Goal: Communication & Community: Ask a question

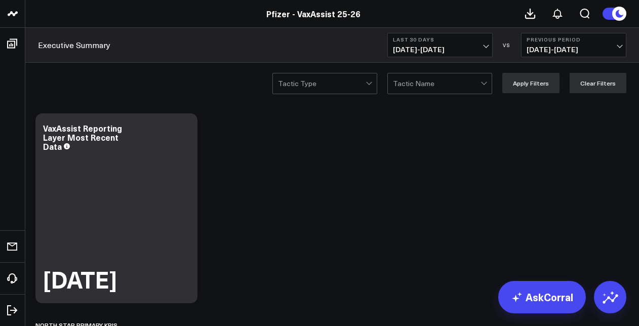
click at [569, 46] on span "08/11/25 - 09/09/25" at bounding box center [574, 50] width 94 height 8
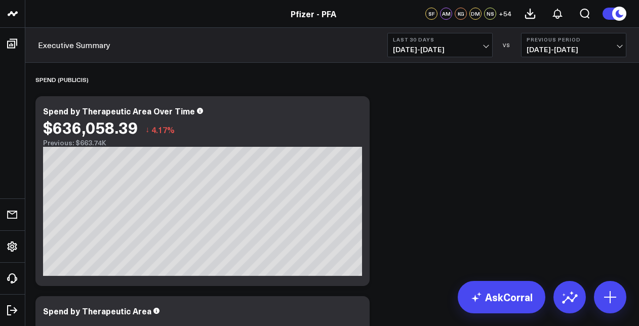
click at [559, 41] on button "Previous Period [DATE] - [DATE]" at bounding box center [573, 45] width 105 height 24
click at [562, 125] on link "No Comparison" at bounding box center [574, 126] width 104 height 19
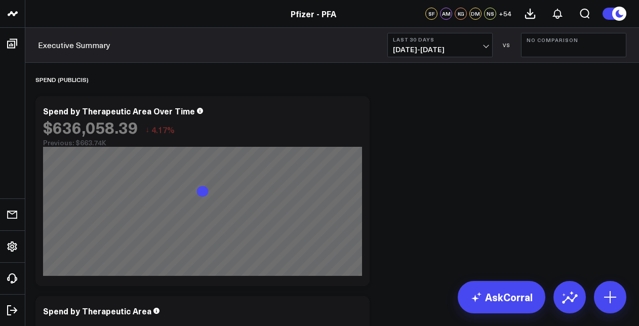
click at [462, 44] on button "Last 30 Days [DATE] - [DATE]" at bounding box center [439, 45] width 105 height 24
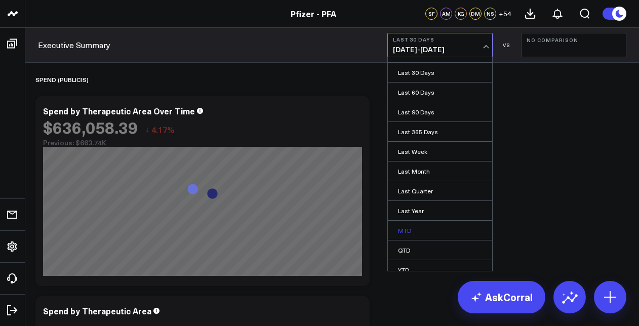
scroll to position [60, 0]
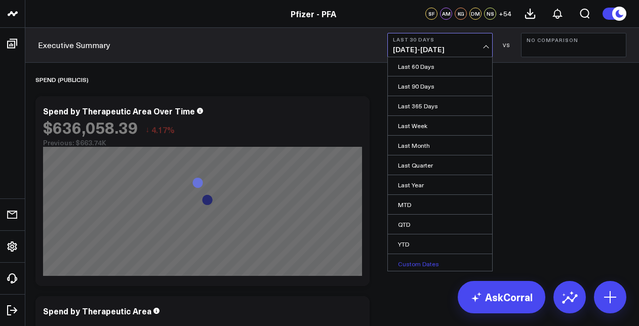
click at [416, 254] on link "Custom Dates" at bounding box center [440, 263] width 104 height 19
select select "9"
select select "2025"
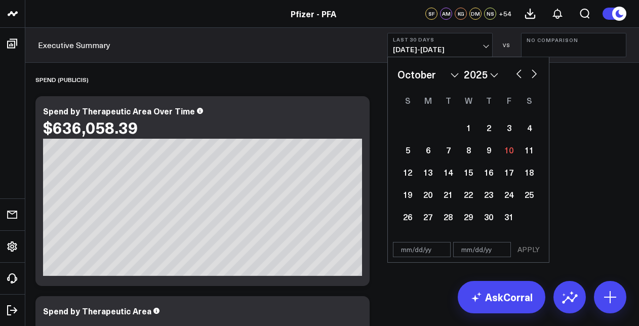
click at [453, 78] on select "January February March April May June July August September October November De…" at bounding box center [428, 74] width 61 height 15
select select "7"
select select "2025"
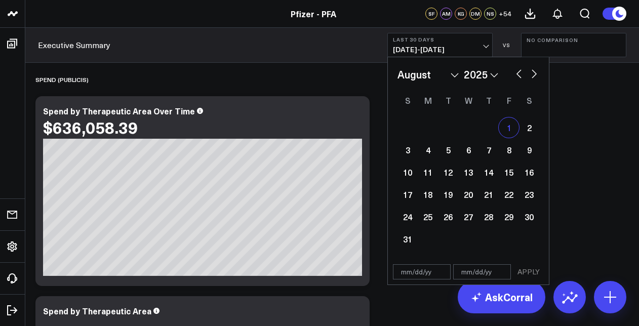
click at [510, 132] on div "1" at bounding box center [509, 128] width 20 height 20
type input "[DATE]"
select select "7"
select select "2025"
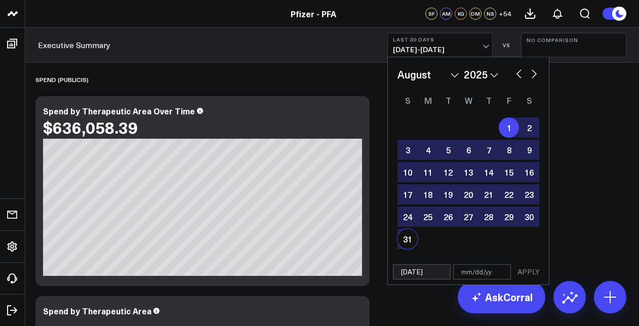
click at [413, 240] on div "31" at bounding box center [408, 239] width 20 height 20
type input "[DATE]"
select select "7"
select select "2025"
click at [523, 276] on button "APPLY" at bounding box center [529, 271] width 30 height 15
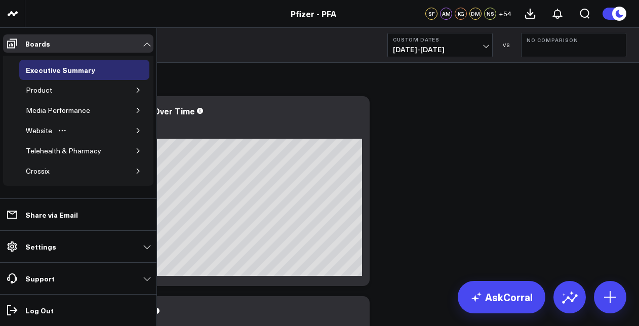
click at [137, 131] on button "button" at bounding box center [138, 131] width 10 height 10
click at [133, 90] on button "button" at bounding box center [138, 90] width 10 height 10
click at [127, 105] on button "button" at bounding box center [132, 110] width 10 height 10
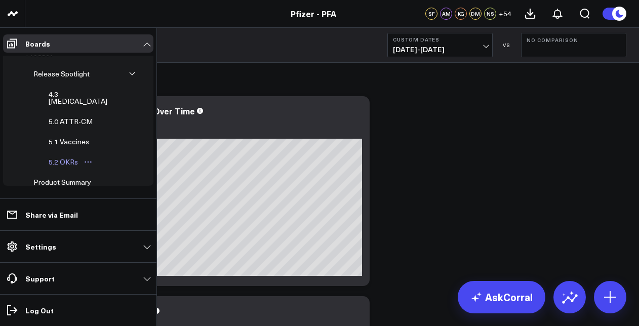
scroll to position [51, 0]
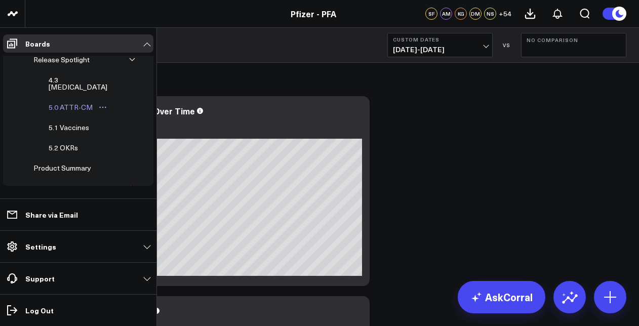
click at [76, 102] on div "5.0 ATTR-CM" at bounding box center [70, 107] width 49 height 12
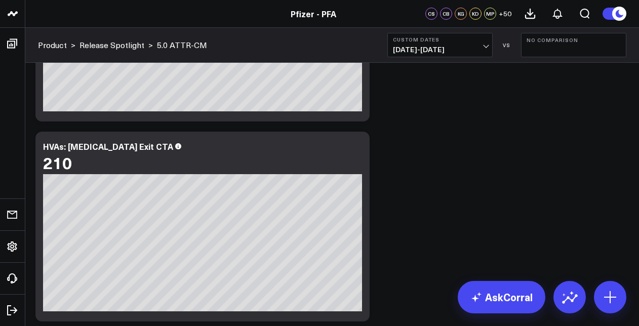
scroll to position [3938, 0]
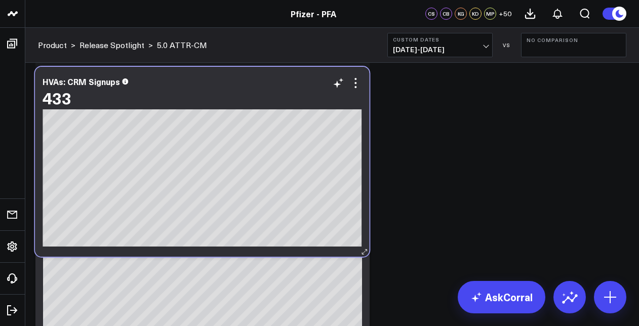
drag, startPoint x: 290, startPoint y: 214, endPoint x: 290, endPoint y: 87, distance: 126.6
click at [290, 87] on div "HVAs: CRM Signups 433" at bounding box center [202, 93] width 319 height 32
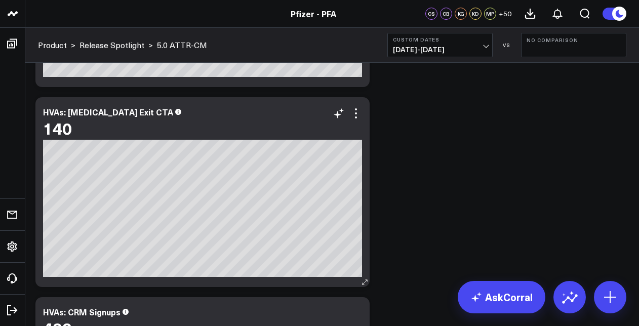
scroll to position [3684, 0]
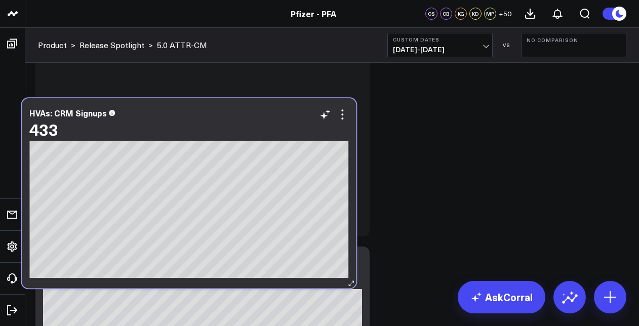
drag, startPoint x: 249, startPoint y: 263, endPoint x: 236, endPoint y: 115, distance: 148.5
click at [236, 115] on div "HVAs: CRM Signups" at bounding box center [188, 112] width 319 height 9
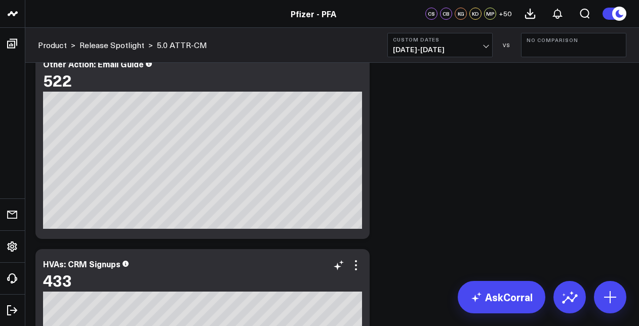
scroll to position [3431, 0]
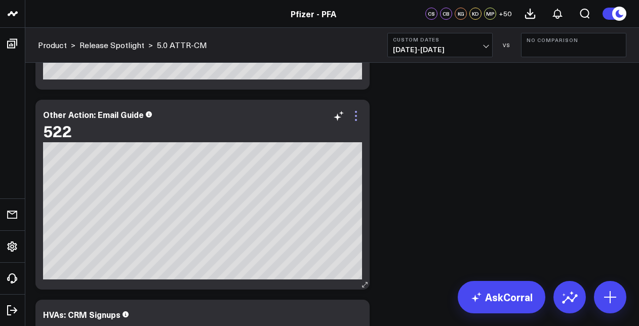
click at [356, 122] on icon at bounding box center [356, 116] width 12 height 12
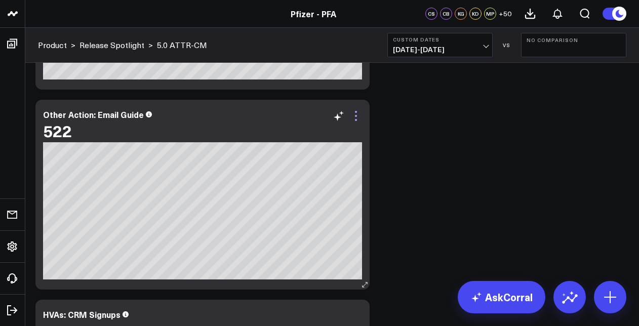
click at [356, 117] on icon at bounding box center [356, 116] width 12 height 12
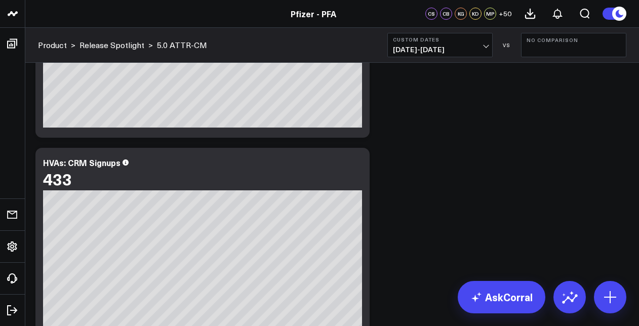
scroll to position [3634, 0]
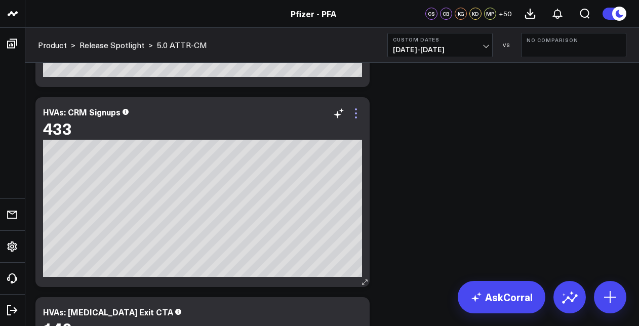
click at [356, 116] on icon at bounding box center [356, 113] width 12 height 12
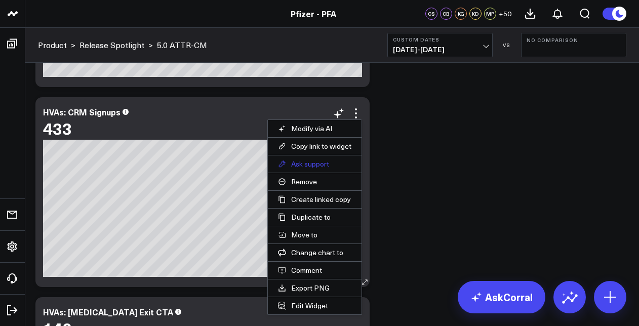
click at [322, 158] on button "Ask support" at bounding box center [315, 164] width 94 height 17
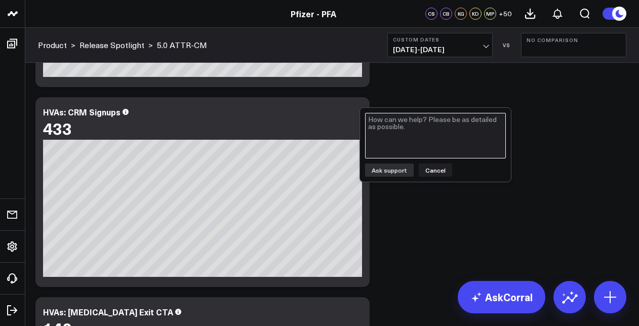
click at [398, 126] on textarea at bounding box center [435, 136] width 141 height 46
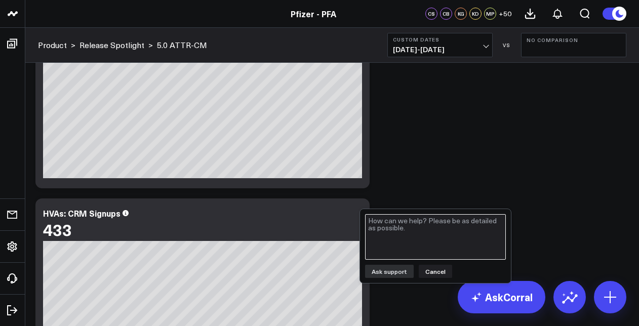
scroll to position [3583, 0]
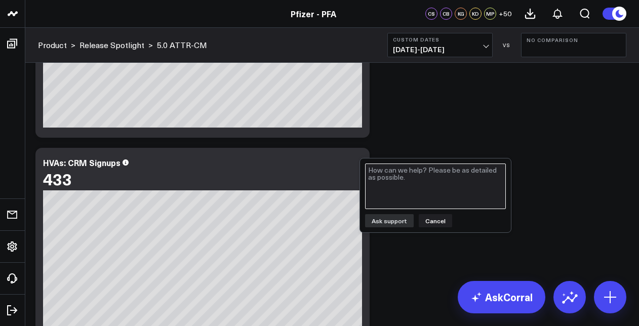
click at [392, 177] on textarea at bounding box center [435, 187] width 141 height 46
click at [461, 172] on textarea at bounding box center [435, 187] width 141 height 46
click at [461, 172] on textarea "Hi is this email signup cominf from the" at bounding box center [435, 187] width 141 height 46
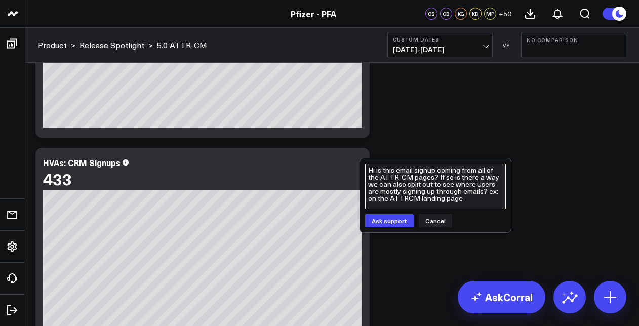
click at [467, 204] on textarea "Hi is this email signup coming from all of the ATTR-CM pages? If so is there a …" at bounding box center [435, 187] width 141 height 46
type textarea "Hi is this email signup coming from all of the ATTR-CM pages? If so is there a …"
click at [377, 227] on div "Hi is this email signup coming from all of the ATTR-CM pages? If so is there a …" at bounding box center [436, 195] width 152 height 75
click at [381, 220] on button "Ask support" at bounding box center [389, 220] width 49 height 13
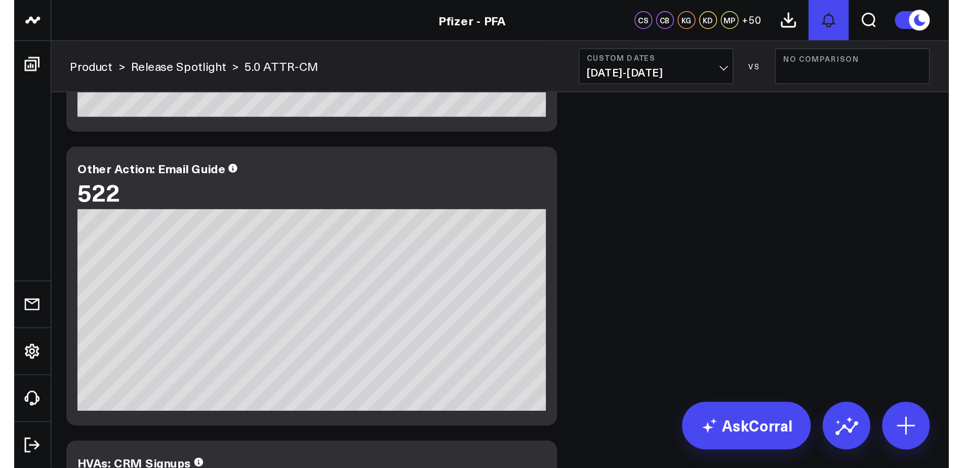
scroll to position [162, 0]
